Goal: Information Seeking & Learning: Find specific fact

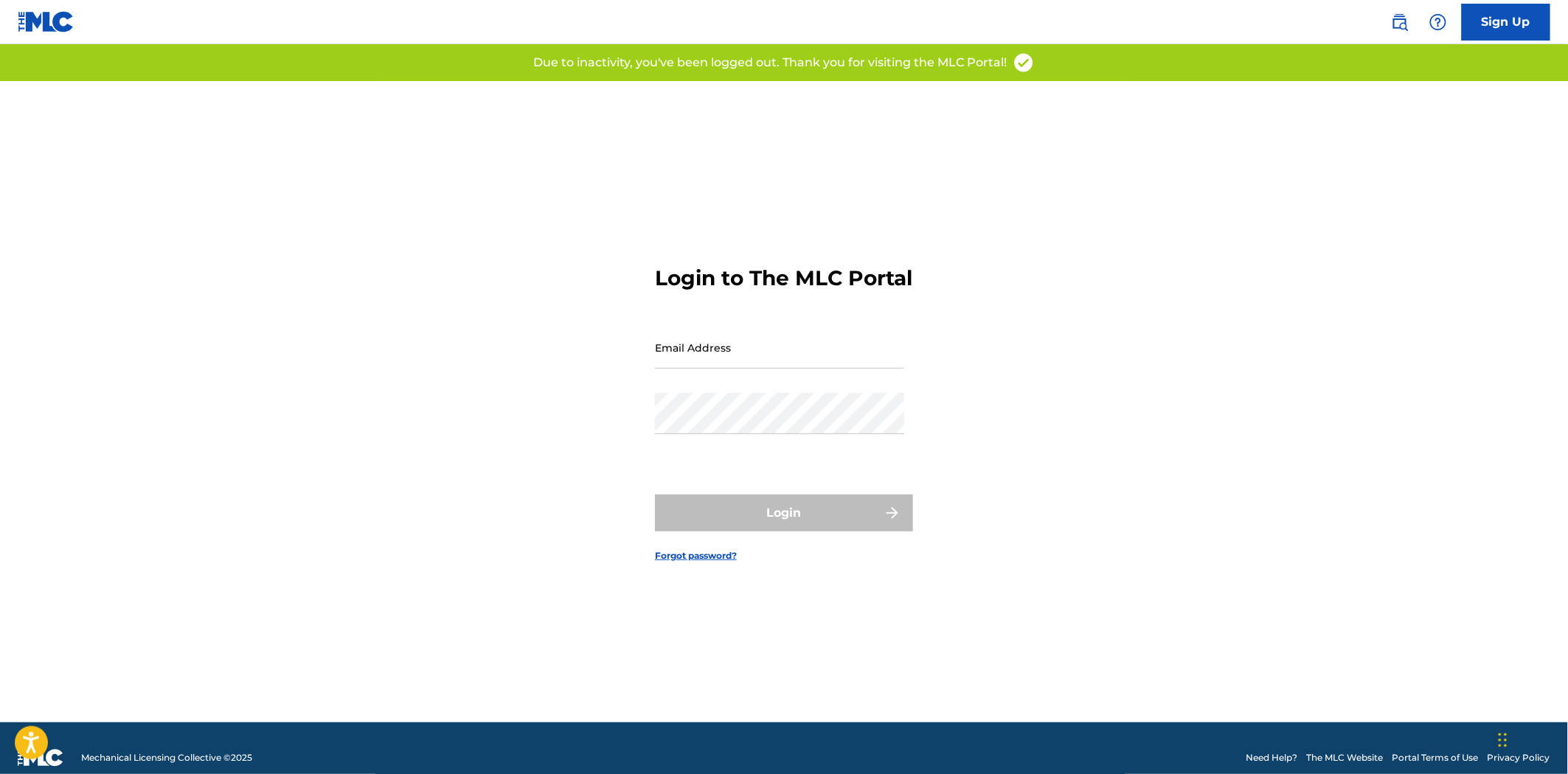
type input "[PERSON_NAME][EMAIL_ADDRESS][DOMAIN_NAME]"
click at [832, 505] on form "Login to The MLC Portal Email Address [PERSON_NAME][EMAIL_ADDRESS][DOMAIN_NAME]…" at bounding box center [784, 401] width 258 height 641
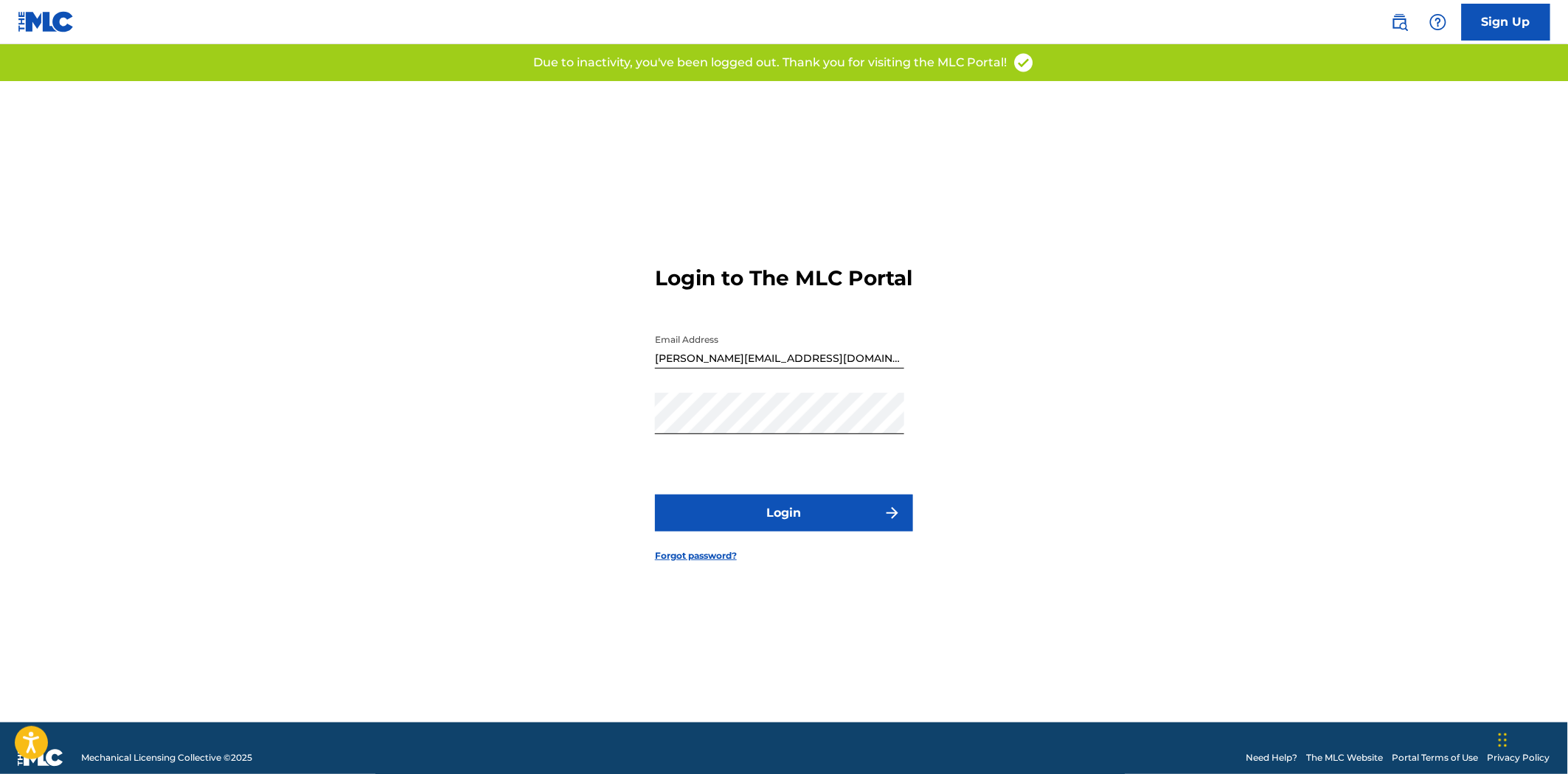
click at [818, 521] on button "Login" at bounding box center [784, 512] width 258 height 37
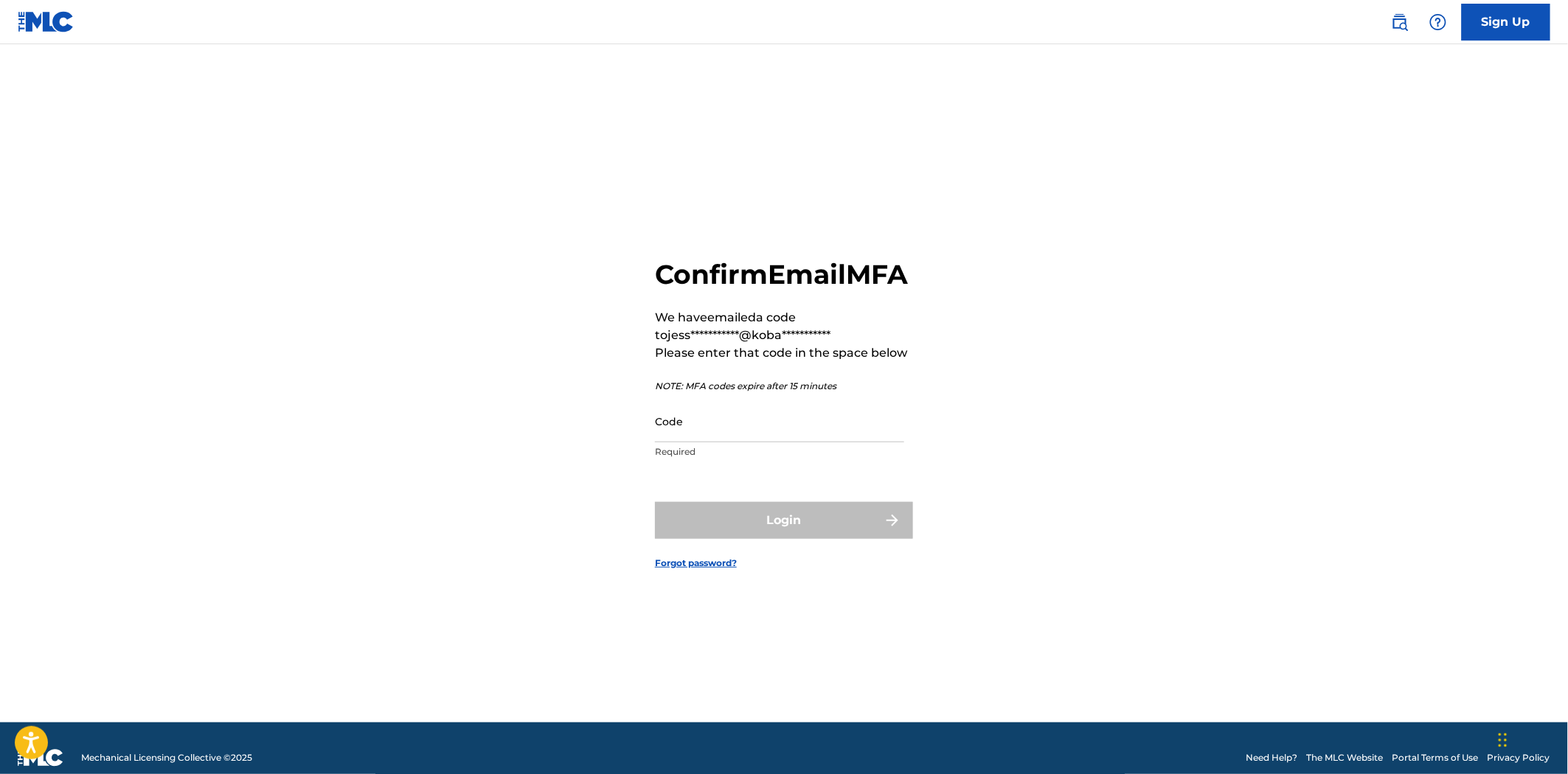
click at [692, 442] on input "Code" at bounding box center [779, 421] width 249 height 42
paste input "570670"
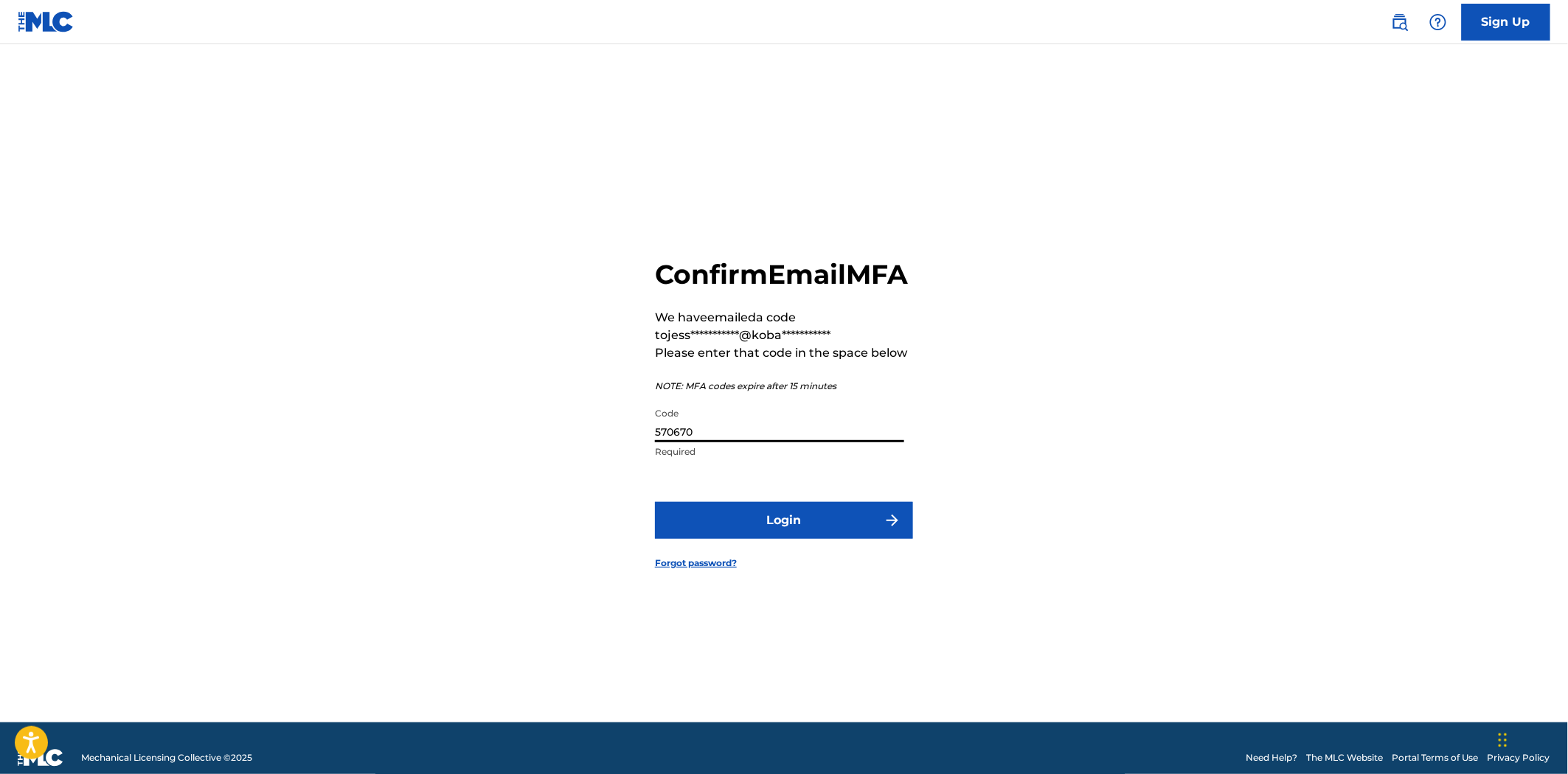
type input "570670"
click at [736, 539] on button "Login" at bounding box center [784, 521] width 258 height 37
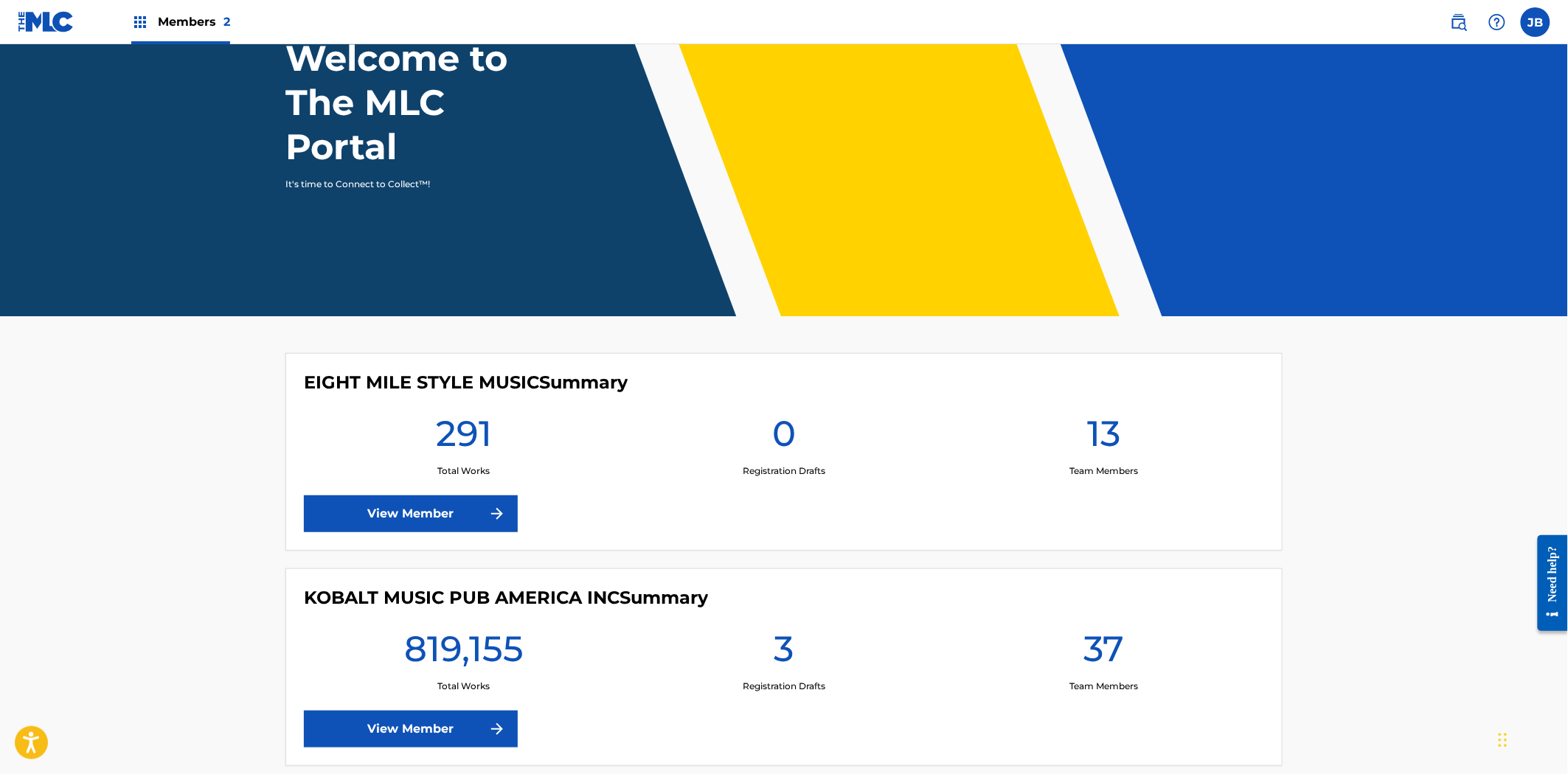
scroll to position [196, 0]
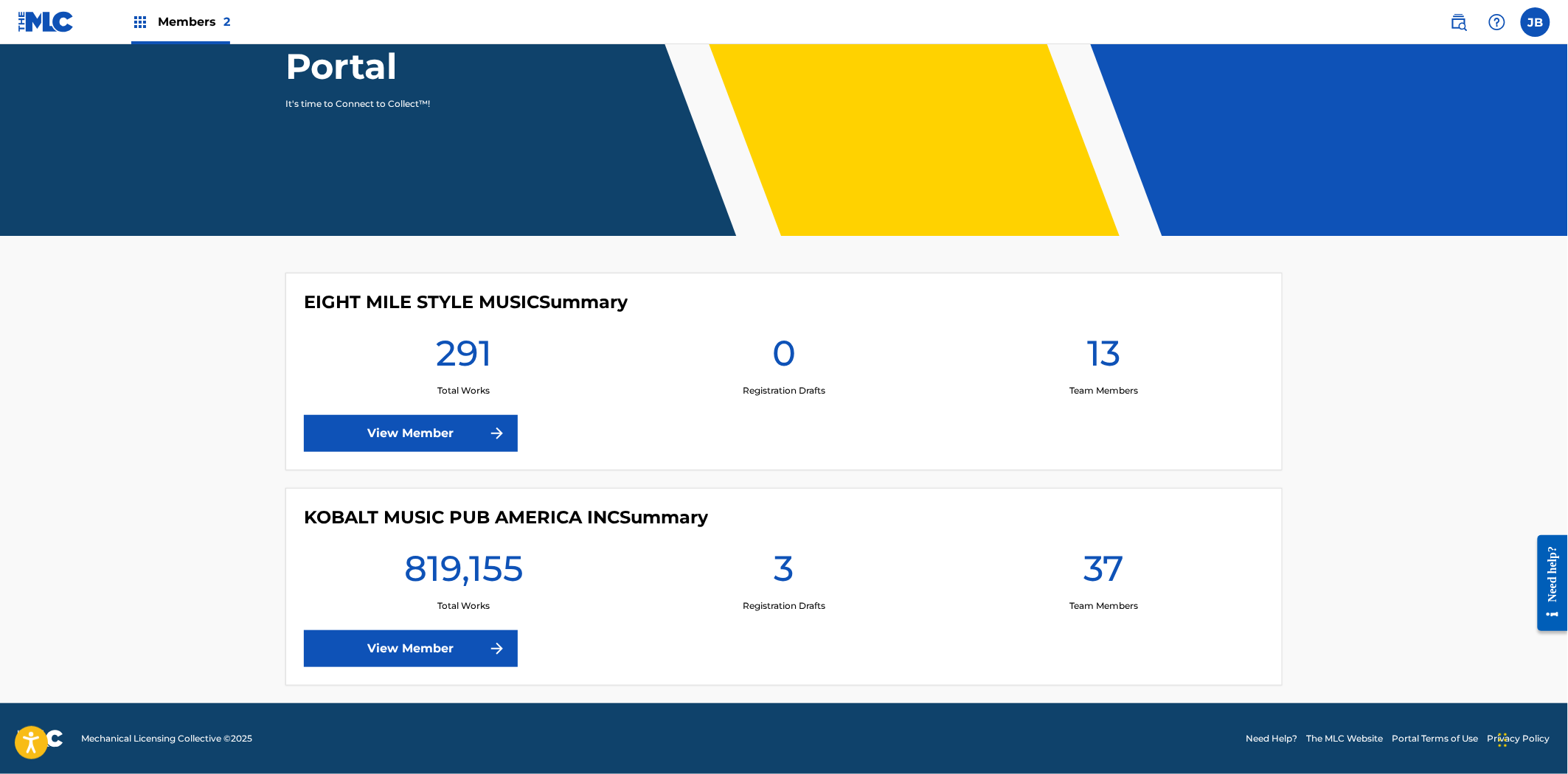
click at [429, 639] on link "View Member" at bounding box center [410, 649] width 214 height 37
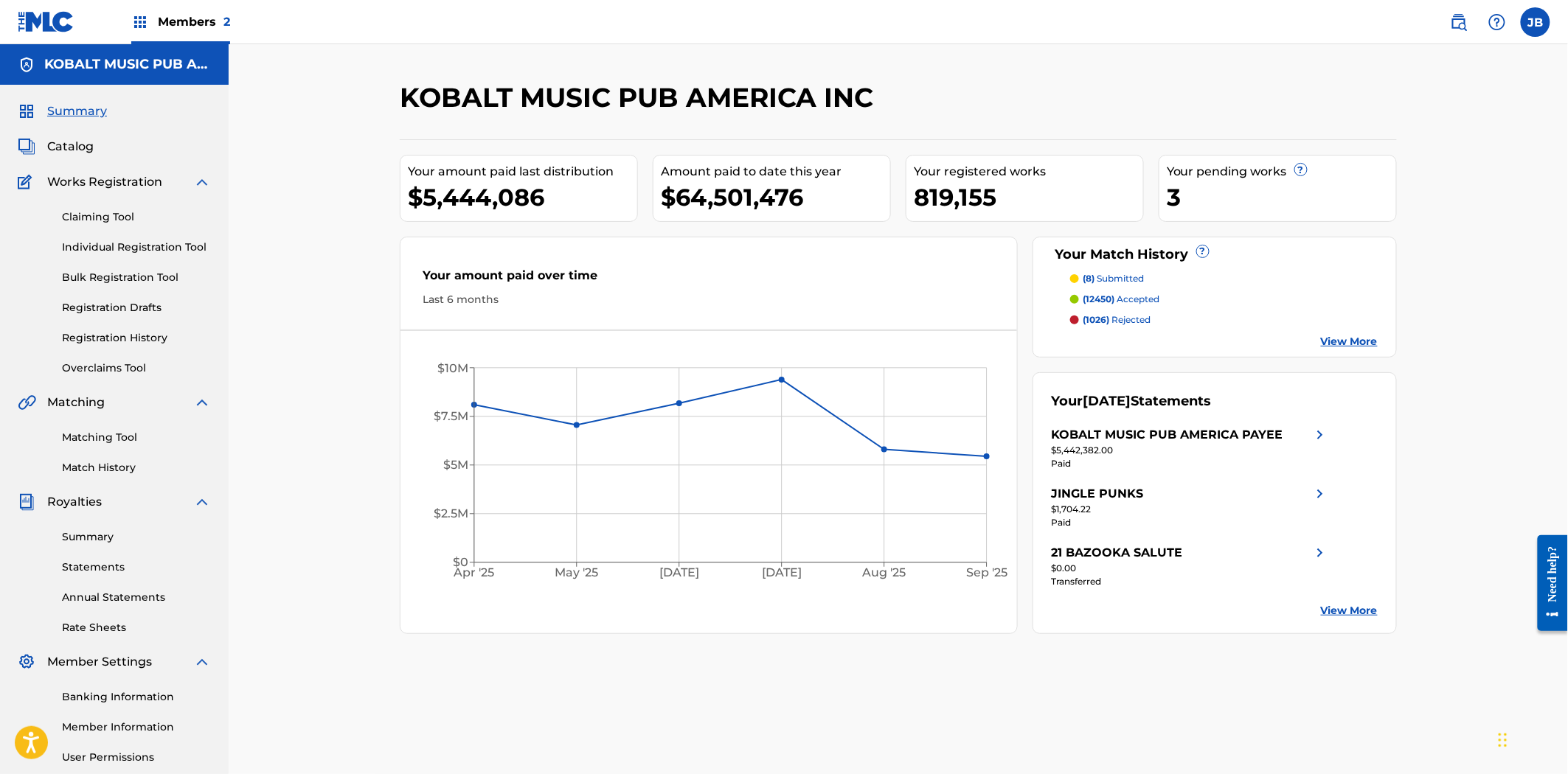
click at [78, 134] on div "Summary Catalog Works Registration Claiming Tool Individual Registration Tool B…" at bounding box center [114, 464] width 228 height 759
click at [69, 141] on span "Catalog" at bounding box center [69, 147] width 46 height 18
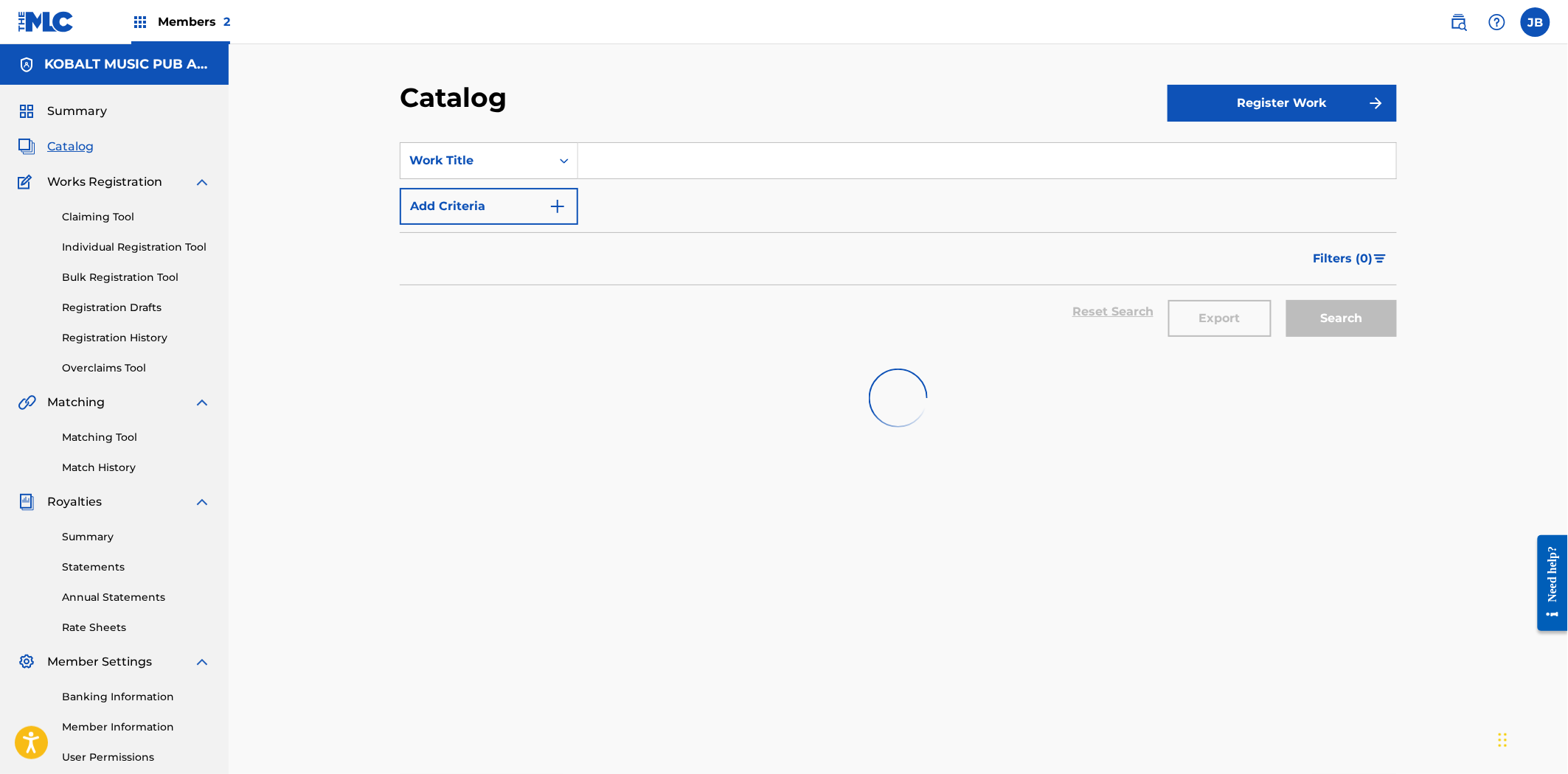
click at [614, 150] on input "Search Form" at bounding box center [987, 161] width 817 height 35
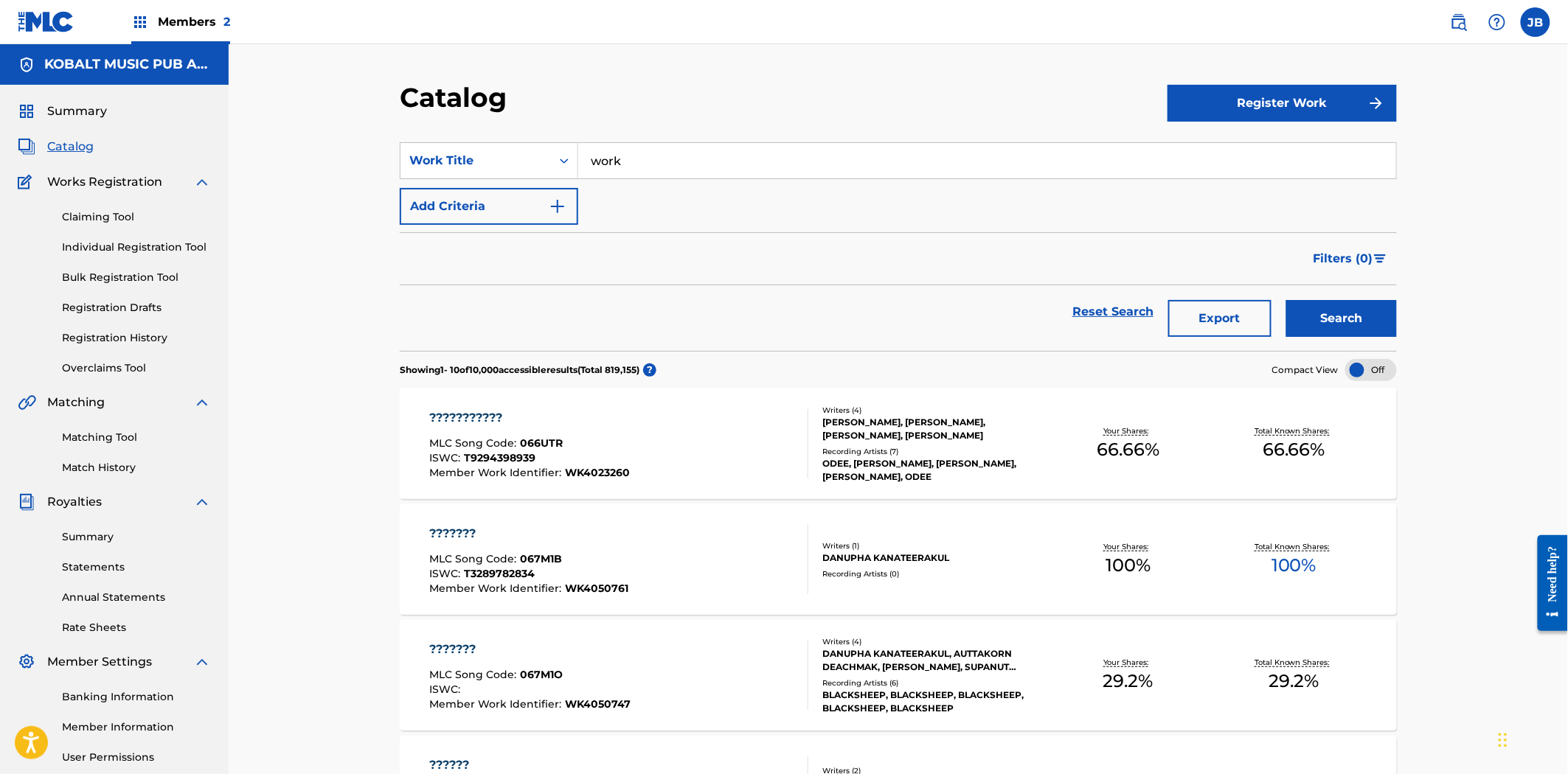
type input "work"
click at [1287, 300] on button "Search" at bounding box center [1342, 318] width 111 height 37
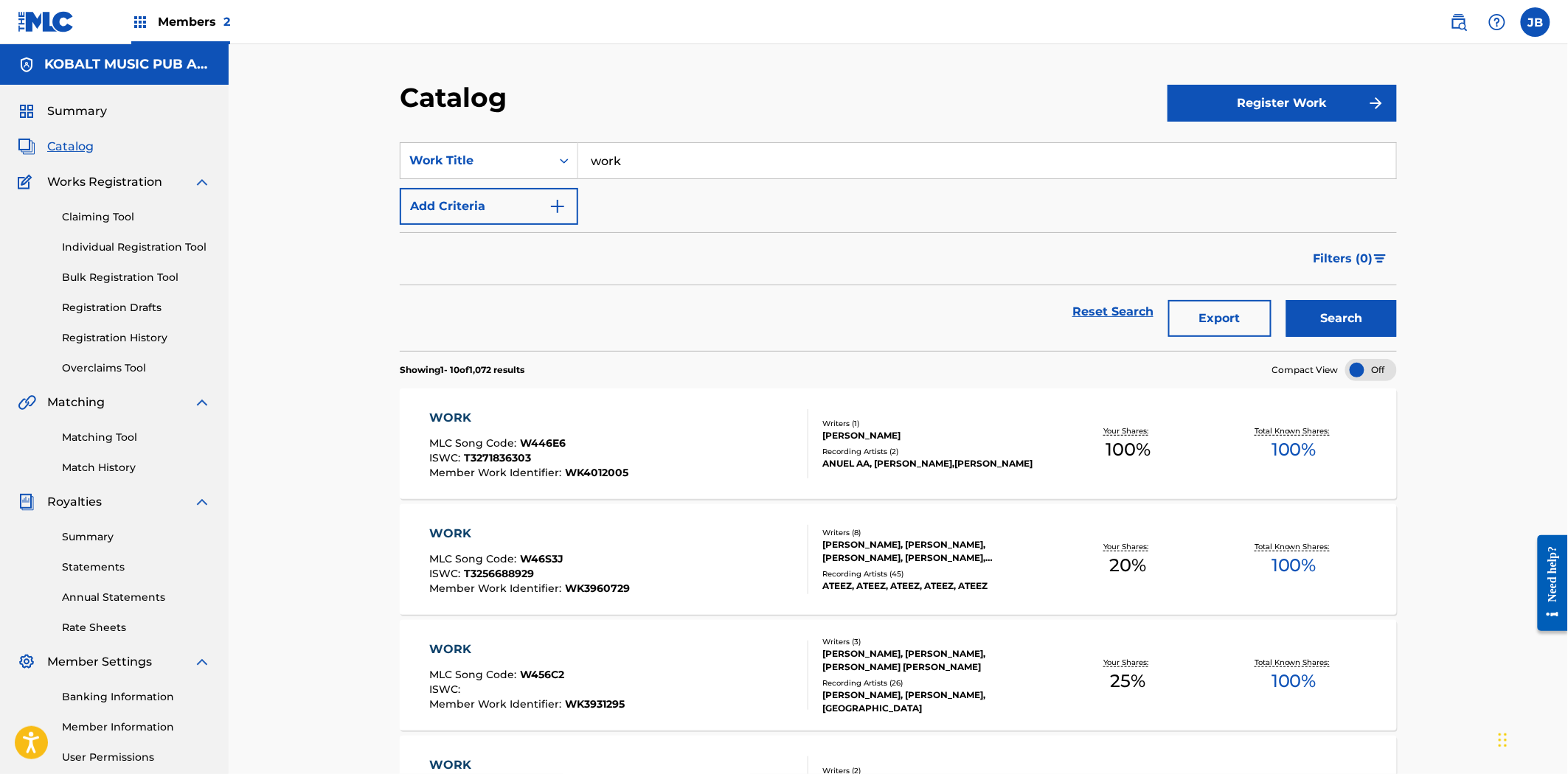
click at [533, 461] on div "ISWC : T3271836303" at bounding box center [530, 460] width 199 height 14
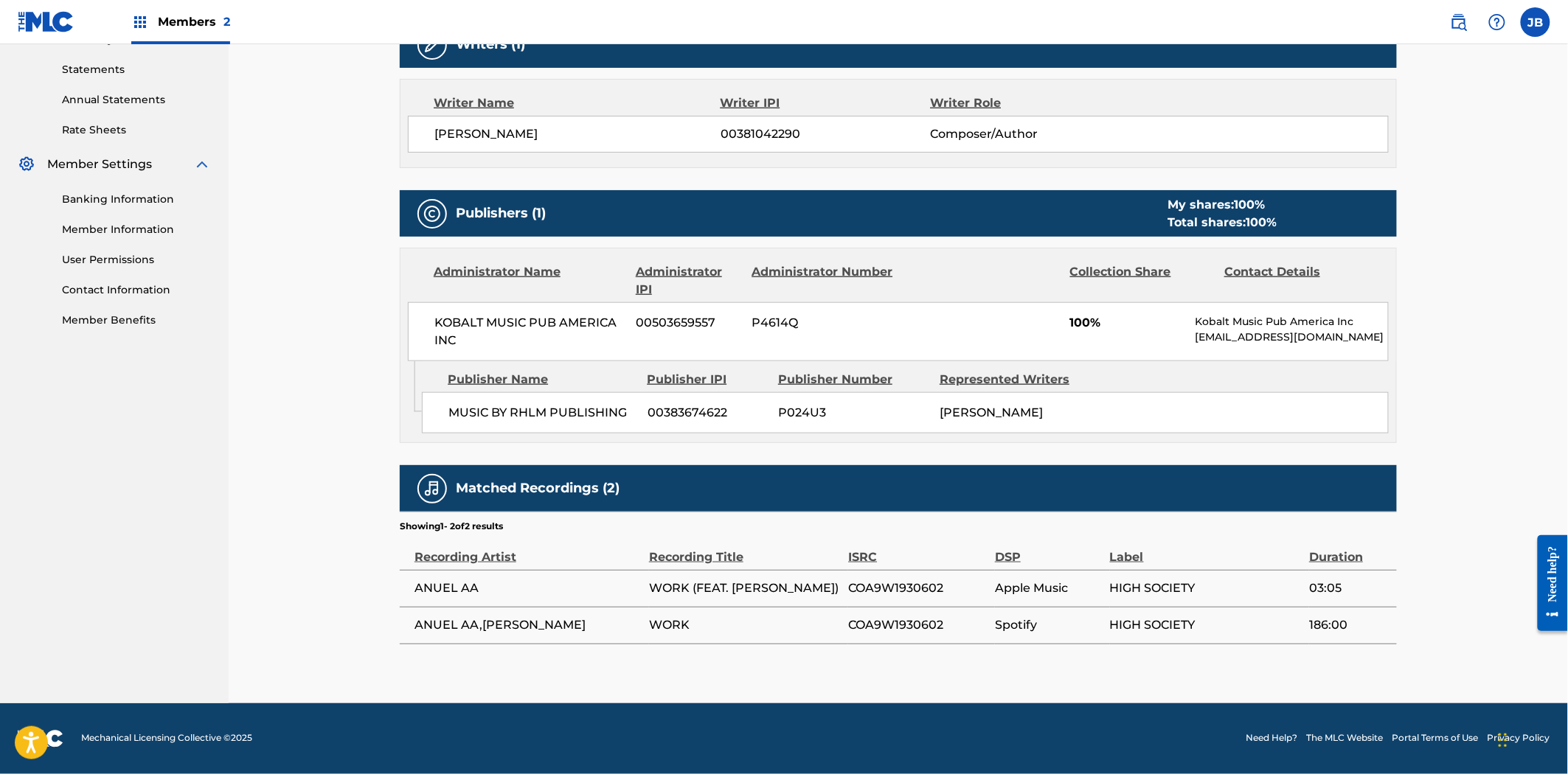
scroll to position [511, 0]
click at [770, 314] on span "P4614Q" at bounding box center [824, 323] width 143 height 18
copy span "P4614Q"
